Goal: Transaction & Acquisition: Purchase product/service

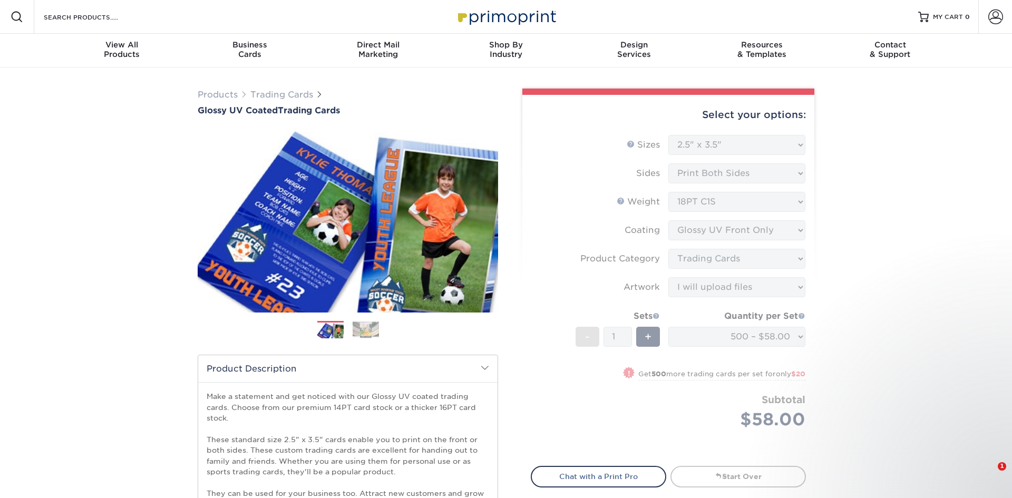
select select "2.50x3.50"
select select "c2f9bce9-36c2-409d-b101-c29d9d031e18"
select select "upload"
select select "500 – $58.00"
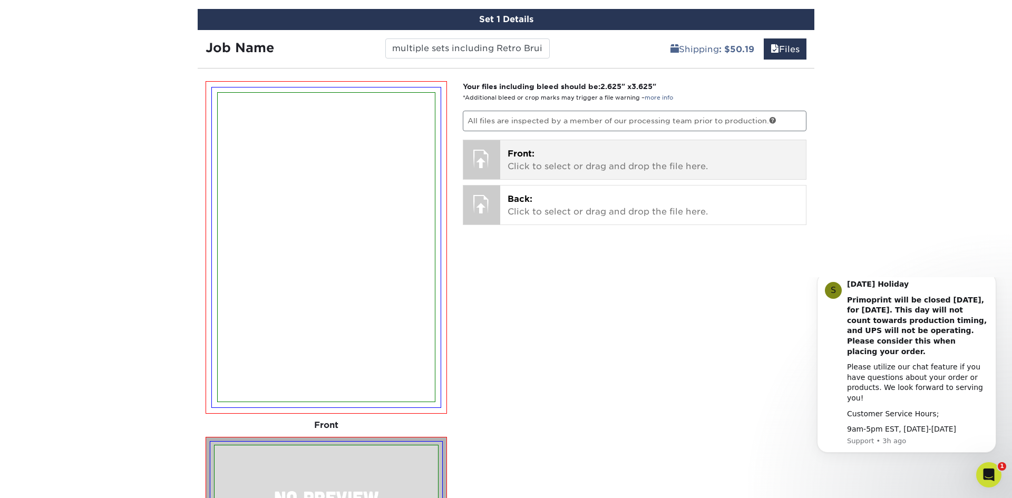
click at [629, 155] on p "Front: Click to select or drag and drop the file here." at bounding box center [654, 160] width 292 height 25
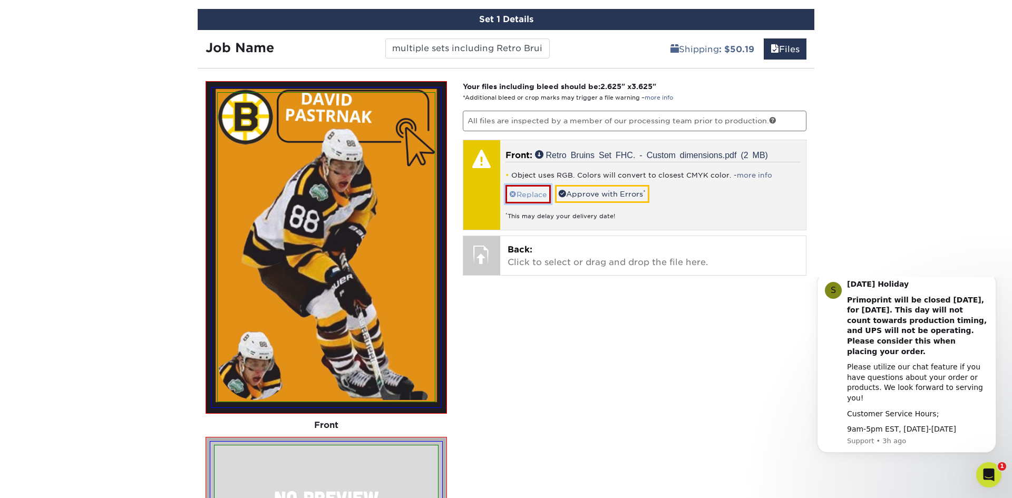
click at [530, 194] on link "Replace" at bounding box center [528, 194] width 45 height 18
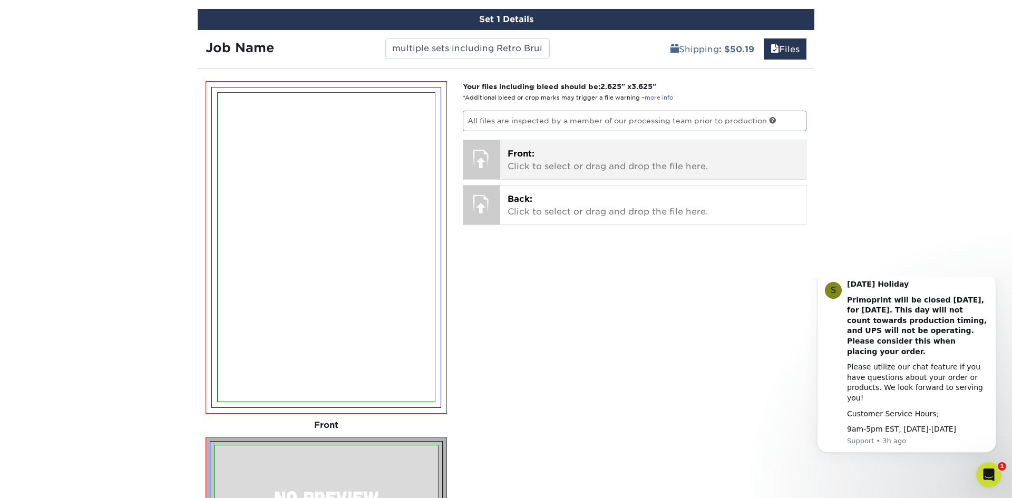
click at [555, 158] on p "Front: Click to select or drag and drop the file here." at bounding box center [654, 160] width 292 height 25
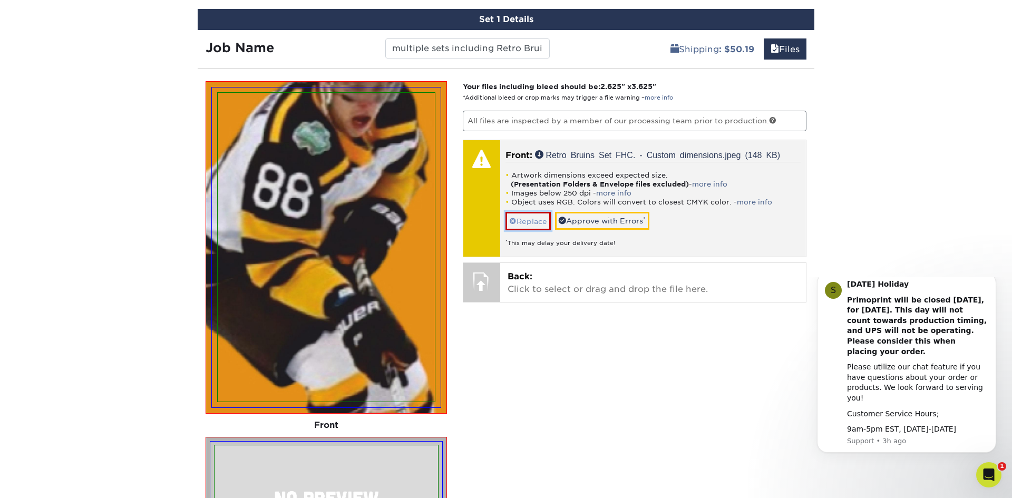
click at [530, 220] on link "Replace" at bounding box center [528, 221] width 45 height 18
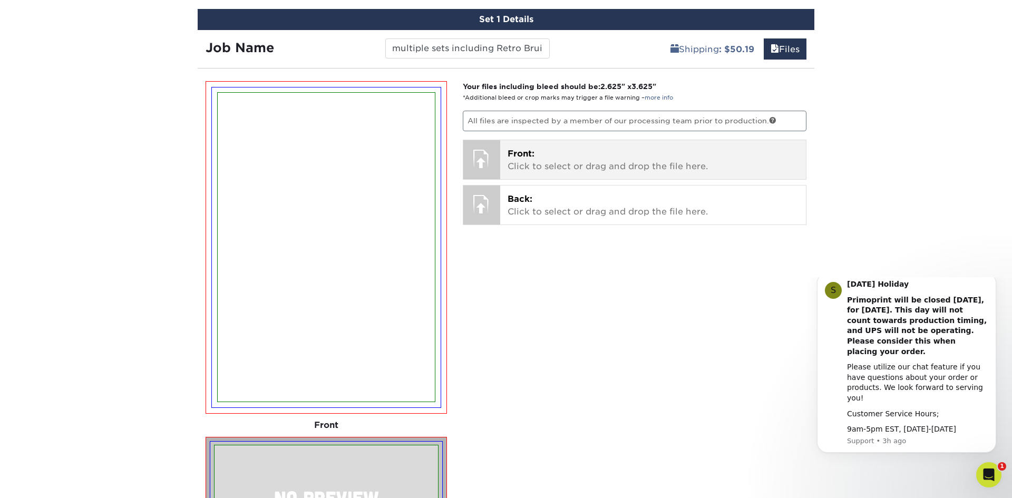
click at [572, 157] on p "Front: Click to select or drag and drop the file here." at bounding box center [654, 160] width 292 height 25
click at [522, 168] on p "Front: Click to select or drag and drop the file here." at bounding box center [654, 160] width 292 height 25
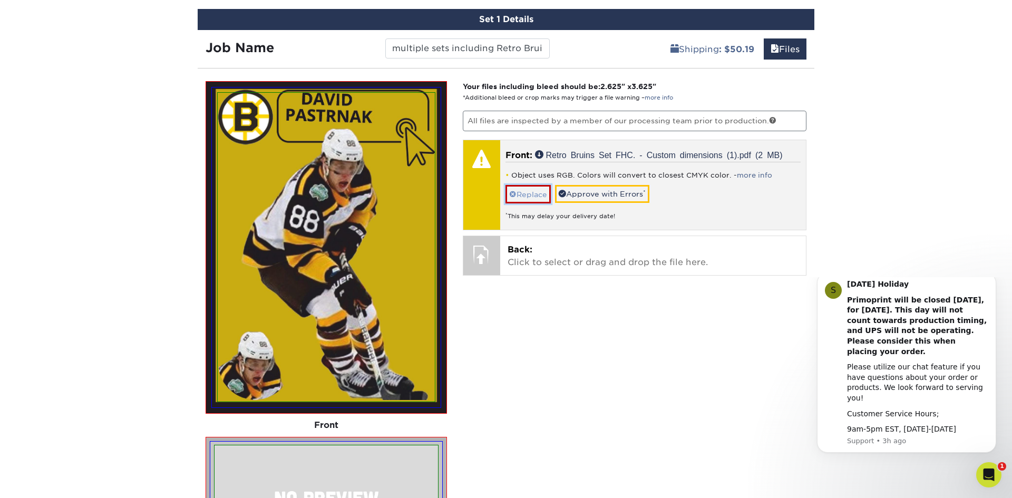
click at [524, 192] on link "Replace" at bounding box center [528, 194] width 45 height 18
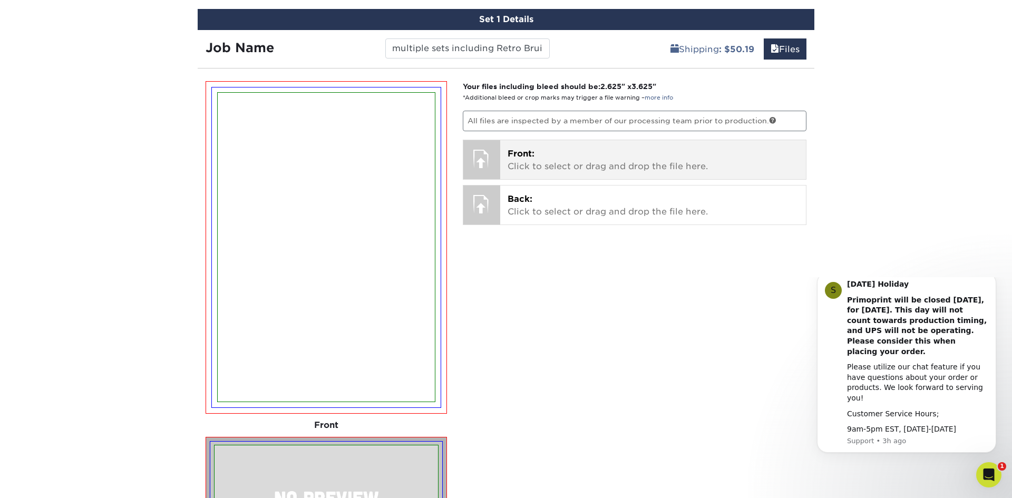
click at [541, 160] on p "Front: Click to select or drag and drop the file here." at bounding box center [654, 160] width 292 height 25
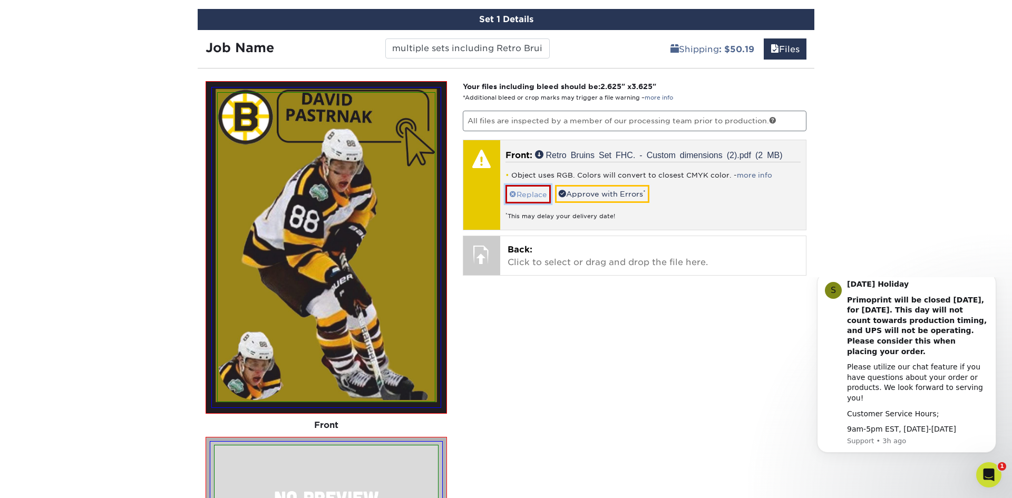
click at [527, 195] on link "Replace" at bounding box center [528, 194] width 45 height 18
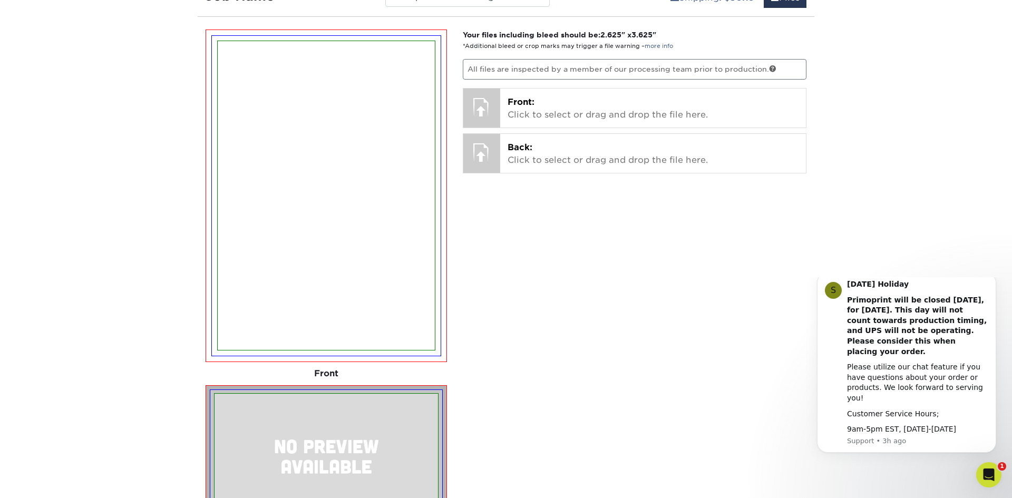
scroll to position [703, 0]
